Goal: Task Accomplishment & Management: Complete application form

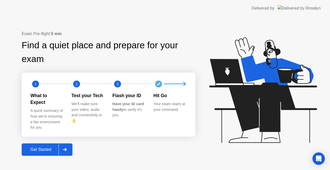
click at [69, 145] on div at bounding box center [65, 149] width 12 height 12
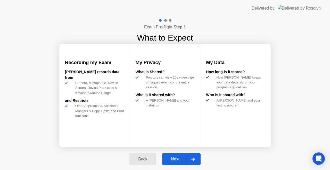
click at [198, 161] on div at bounding box center [193, 159] width 12 height 12
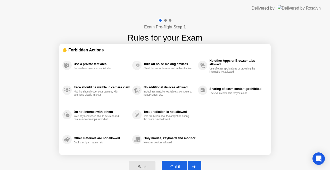
click at [191, 164] on div at bounding box center [194, 167] width 12 height 12
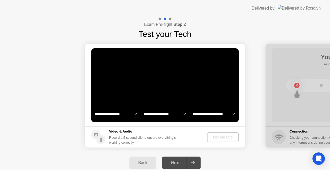
select select "**********"
select select "*******"
click at [216, 112] on select "**********" at bounding box center [214, 114] width 44 height 10
click at [214, 112] on select "**********" at bounding box center [214, 114] width 44 height 10
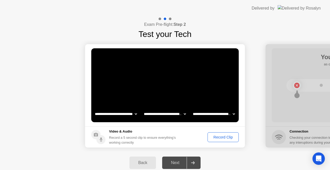
select select "**********"
click at [192, 109] on select "**********" at bounding box center [214, 114] width 44 height 10
click at [178, 110] on select "**********" at bounding box center [165, 114] width 44 height 10
select select "**********"
click at [143, 109] on select "**********" at bounding box center [165, 114] width 44 height 10
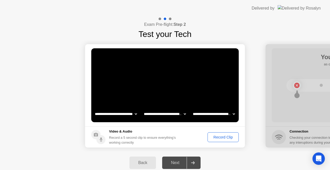
click at [229, 139] on div "Record Clip" at bounding box center [223, 137] width 28 height 4
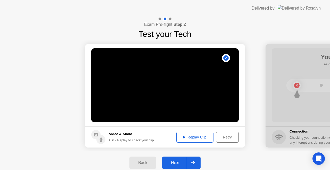
click at [200, 138] on div "Replay Clip" at bounding box center [195, 137] width 34 height 4
click at [197, 158] on div at bounding box center [193, 163] width 12 height 12
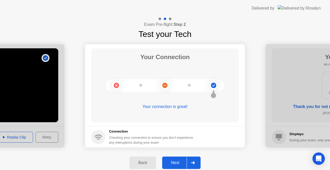
click at [193, 163] on icon at bounding box center [193, 162] width 4 height 3
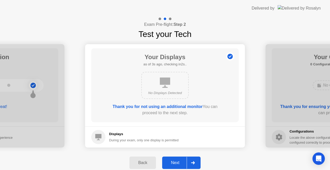
click at [193, 160] on div at bounding box center [193, 163] width 12 height 12
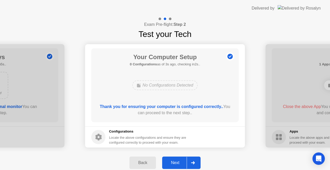
click at [192, 159] on div at bounding box center [193, 163] width 12 height 12
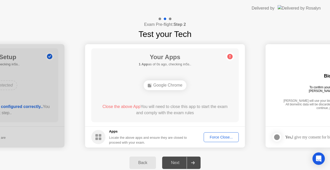
drag, startPoint x: 171, startPoint y: 83, endPoint x: 202, endPoint y: 107, distance: 39.2
click at [202, 107] on div "Your Apps 1 App as of 0s ago, checking in5s.. Google Chrome Close the above App…" at bounding box center [165, 85] width 148 height 74
click at [218, 136] on div "Force Close..." at bounding box center [221, 137] width 31 height 4
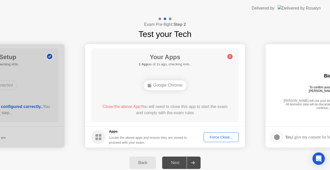
click at [167, 87] on div "Google Chrome" at bounding box center [165, 85] width 43 height 10
click at [169, 86] on div "Google Chrome" at bounding box center [165, 85] width 43 height 10
click at [218, 133] on button "Force Close..." at bounding box center [221, 137] width 35 height 10
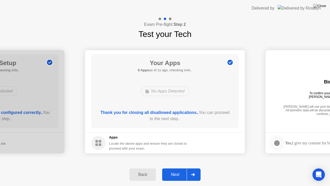
click at [195, 169] on icon at bounding box center [193, 174] width 4 height 3
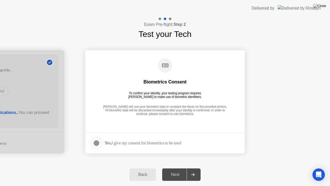
drag, startPoint x: 192, startPoint y: 171, endPoint x: 131, endPoint y: 140, distance: 68.8
click at [191, 169] on div at bounding box center [193, 174] width 12 height 12
click at [100, 142] on div at bounding box center [96, 143] width 6 height 6
click at [193, 169] on icon at bounding box center [193, 174] width 4 height 3
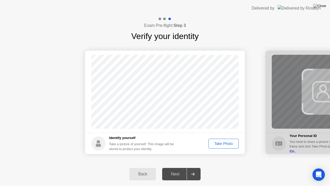
click at [218, 143] on div "Take Photo" at bounding box center [223, 143] width 27 height 4
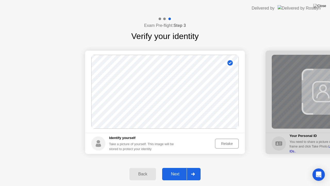
click at [190, 169] on div at bounding box center [193, 174] width 12 height 12
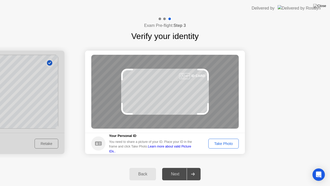
click at [219, 142] on div "Take Photo" at bounding box center [223, 143] width 27 height 4
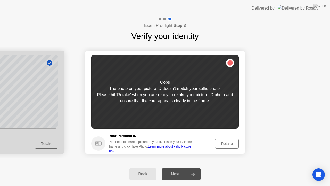
click at [219, 142] on div "Retake" at bounding box center [227, 143] width 20 height 4
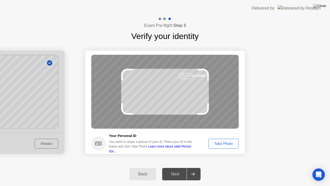
drag, startPoint x: 30, startPoint y: 114, endPoint x: 49, endPoint y: 145, distance: 36.5
click at [216, 143] on div "Take Photo" at bounding box center [223, 143] width 27 height 4
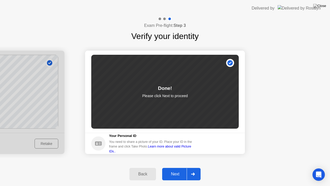
click at [196, 169] on div at bounding box center [193, 174] width 12 height 12
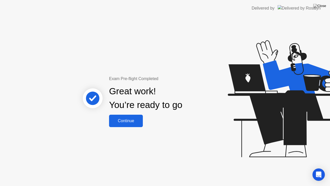
click at [125, 123] on div "Continue" at bounding box center [126, 120] width 31 height 5
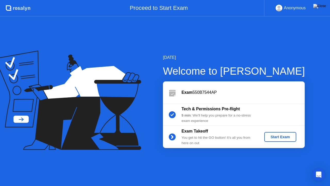
click at [279, 135] on div "Start Exam" at bounding box center [280, 137] width 28 height 4
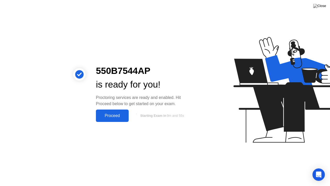
click at [118, 117] on div "Proceed" at bounding box center [112, 115] width 30 height 5
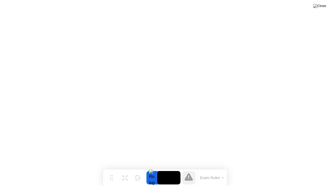
click at [191, 169] on icon at bounding box center [189, 176] width 8 height 7
click at [166, 169] on video at bounding box center [168, 177] width 23 height 13
click at [189, 169] on icon at bounding box center [189, 176] width 8 height 7
click at [188, 169] on icon at bounding box center [189, 176] width 8 height 7
click at [188, 169] on icon at bounding box center [188, 176] width 1 height 3
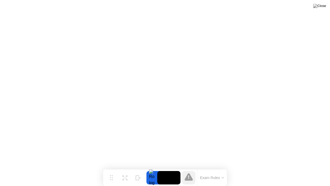
click at [188, 169] on icon at bounding box center [188, 176] width 1 height 3
click at [224, 169] on button "Exam Rules" at bounding box center [212, 177] width 27 height 5
